Goal: Transaction & Acquisition: Obtain resource

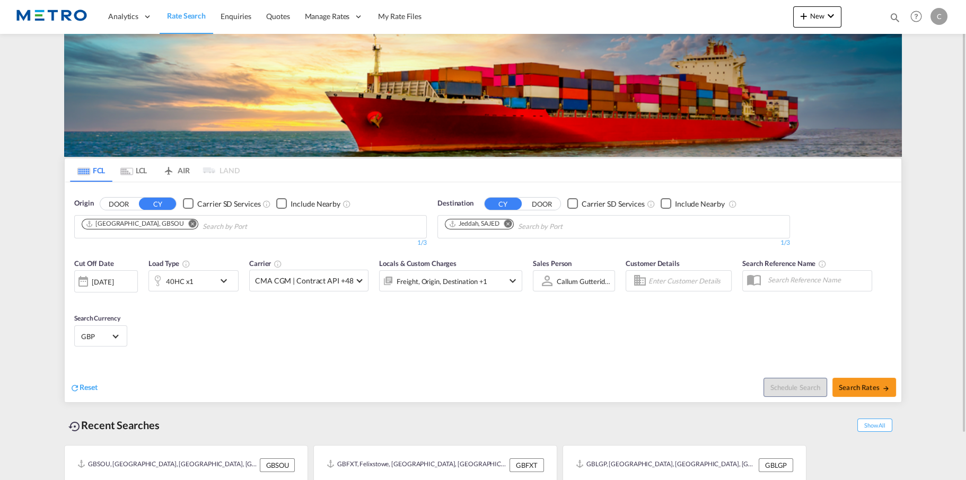
click at [173, 225] on md-chips-wrap "[GEOGRAPHIC_DATA], GBSOU" at bounding box center [193, 226] width 227 height 20
drag, startPoint x: 539, startPoint y: 231, endPoint x: 533, endPoint y: 232, distance: 5.9
click at [511, 227] on button "Remove" at bounding box center [505, 225] width 16 height 11
type input "nsa"
drag, startPoint x: 485, startPoint y: 228, endPoint x: 446, endPoint y: 224, distance: 38.9
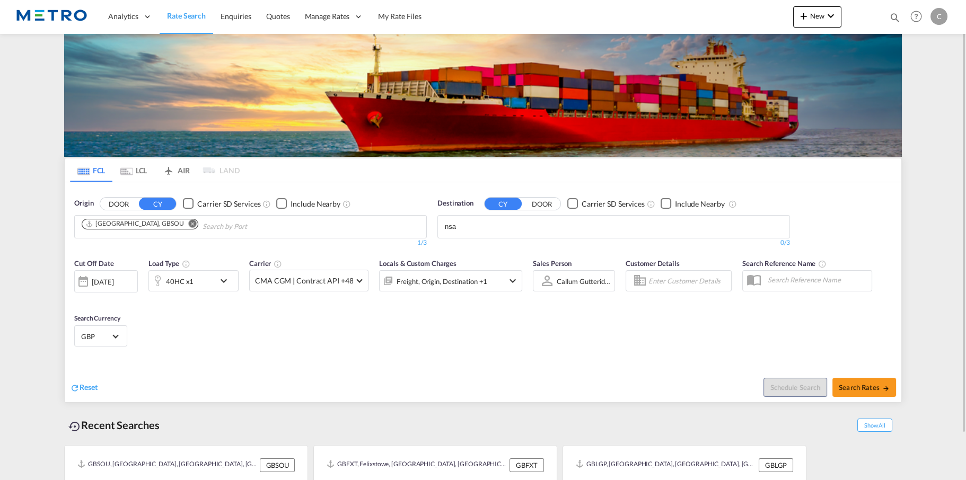
click at [478, 235] on md-autocomplete-wrap "nsa" at bounding box center [495, 226] width 101 height 17
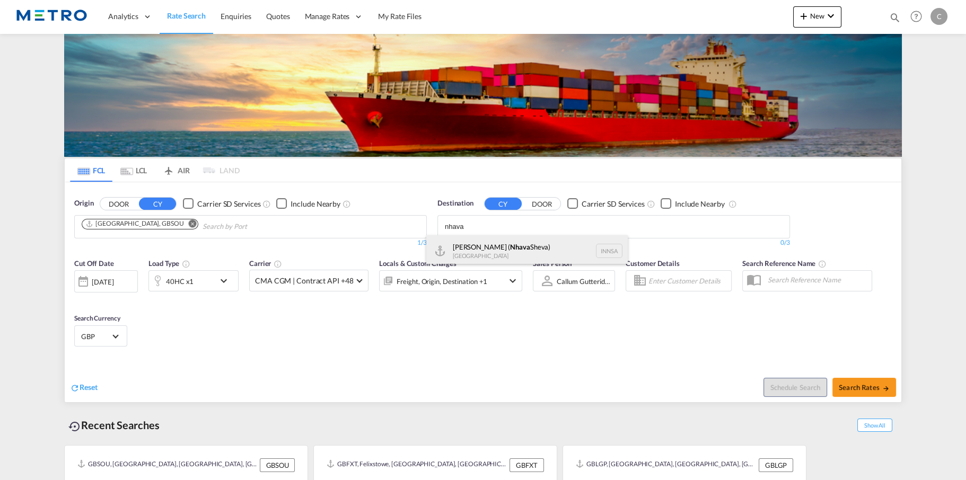
type input "nhava"
click at [530, 246] on div "[PERSON_NAME] ( [GEOGRAPHIC_DATA]) [GEOGRAPHIC_DATA] [GEOGRAPHIC_DATA]" at bounding box center [526, 251] width 201 height 32
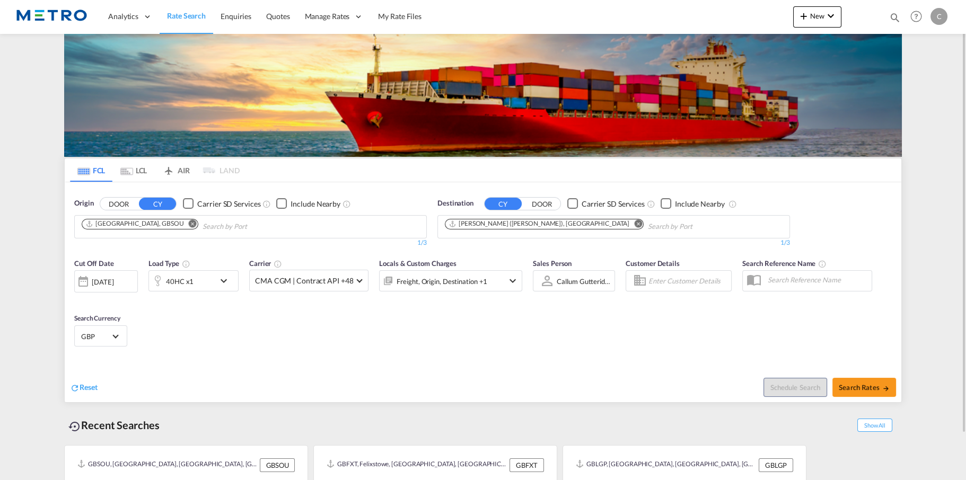
click at [223, 285] on md-icon "icon-chevron-down" at bounding box center [226, 281] width 18 height 13
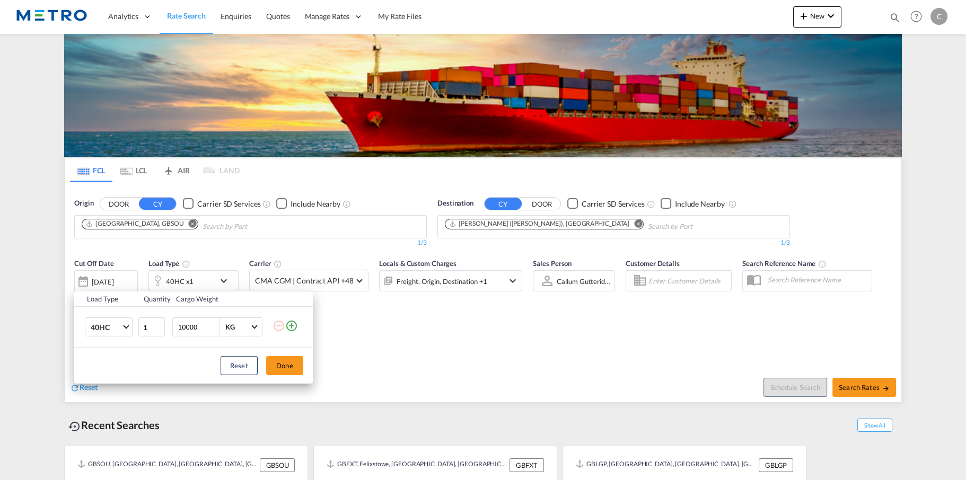
click at [410, 336] on div "Load Type Quantity Cargo Weight 40HC 20GP 40GP 40HC 45HC 20RE 40RE 40HR 20OT 40…" at bounding box center [483, 240] width 966 height 480
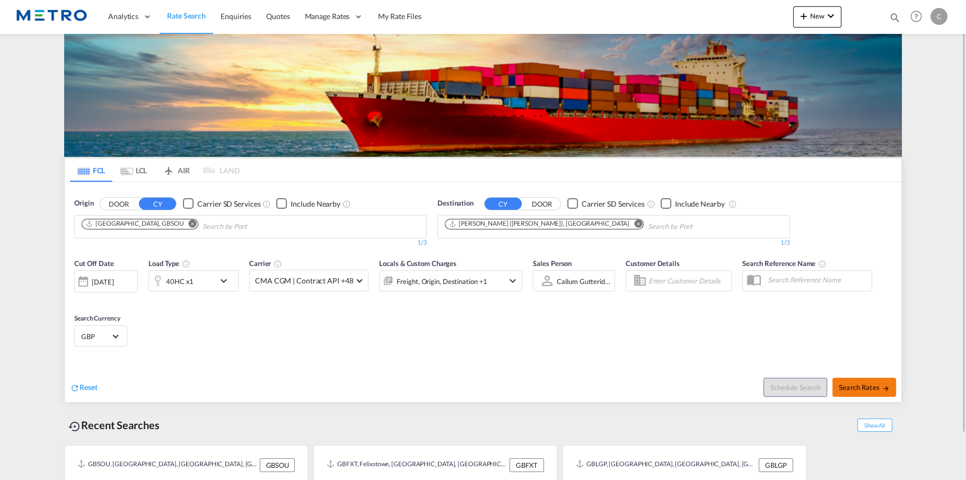
click at [853, 381] on button "Search Rates" at bounding box center [864, 387] width 64 height 19
type input "GBSOU to INNSA / [DATE]"
